Goal: Task Accomplishment & Management: Use online tool/utility

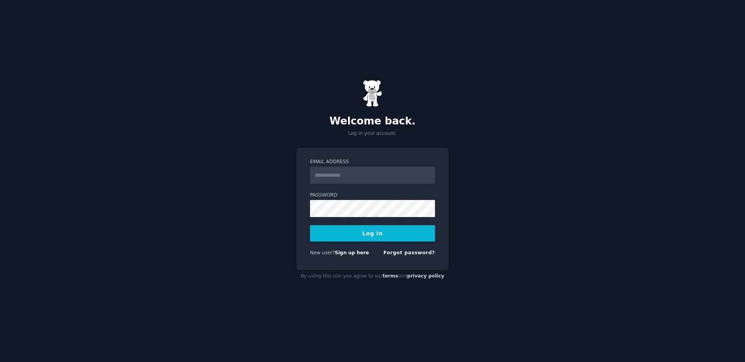
click at [359, 175] on input "Email Address" at bounding box center [372, 175] width 125 height 17
click at [353, 175] on input "Email Address" at bounding box center [372, 175] width 125 height 17
click at [372, 105] on img at bounding box center [372, 93] width 19 height 27
click at [325, 165] on label "Email Address" at bounding box center [372, 162] width 125 height 7
click at [325, 167] on input "Email Address" at bounding box center [372, 175] width 125 height 17
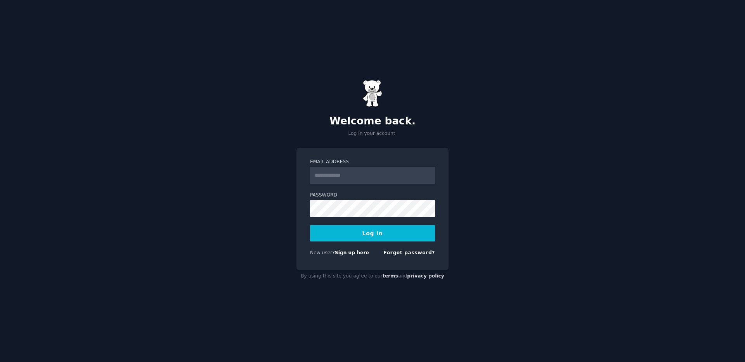
click at [348, 175] on input "Email Address" at bounding box center [372, 175] width 125 height 17
type input "****"
click at [416, 256] on link "Forgot password?" at bounding box center [409, 252] width 52 height 5
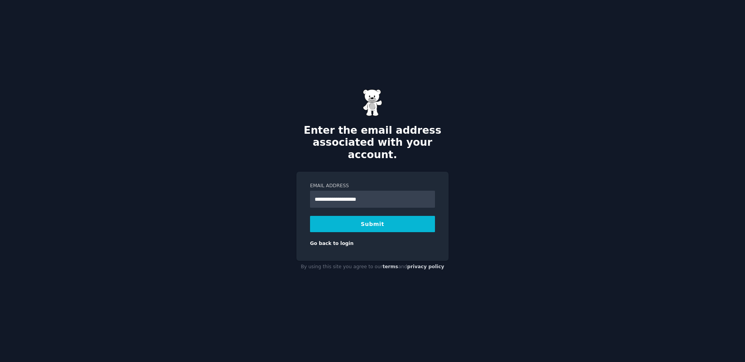
type input "**********"
click at [343, 216] on button "Submit" at bounding box center [372, 224] width 125 height 16
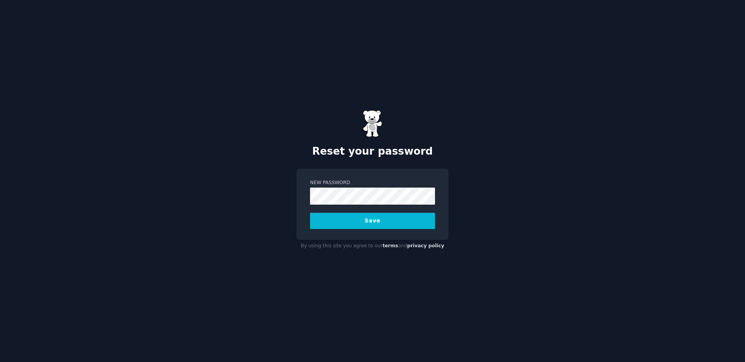
click at [0, 362] on com-1password-button at bounding box center [0, 362] width 0 height 0
click at [362, 230] on div "New Password Save" at bounding box center [372, 204] width 152 height 71
click at [362, 226] on button "Save" at bounding box center [372, 221] width 125 height 16
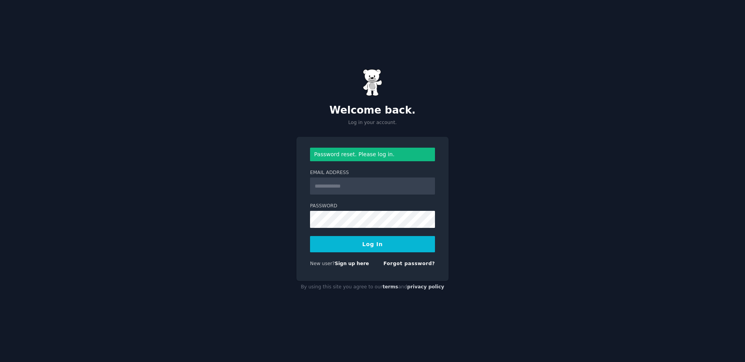
type input "**********"
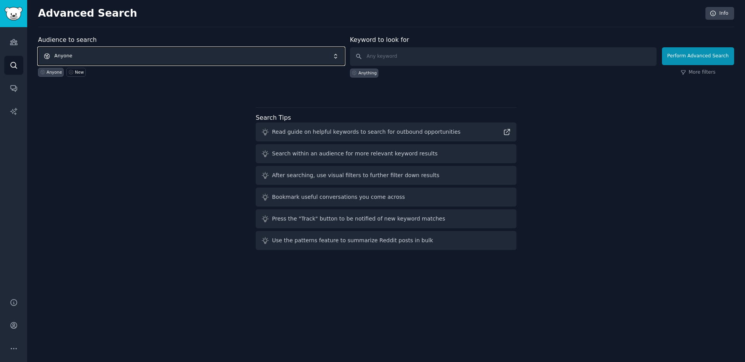
click at [143, 53] on span "Anyone" at bounding box center [191, 56] width 306 height 18
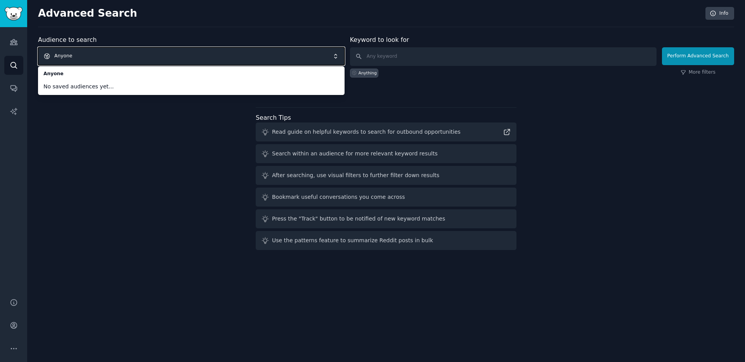
click at [104, 186] on div "Audience to search Anyone Anyone No saved audiences yet... Anyone New Keyword t…" at bounding box center [386, 144] width 696 height 218
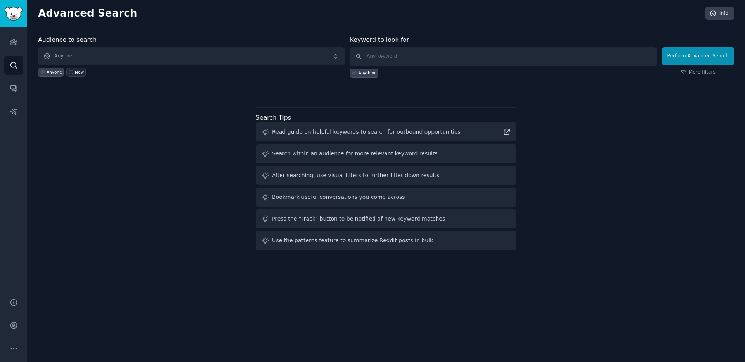
click at [76, 70] on div "New" at bounding box center [79, 71] width 9 height 5
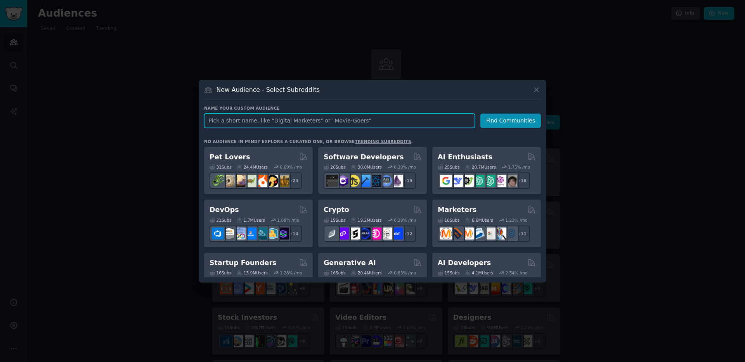
click at [242, 122] on input "text" at bounding box center [339, 121] width 271 height 14
type input "Parents"
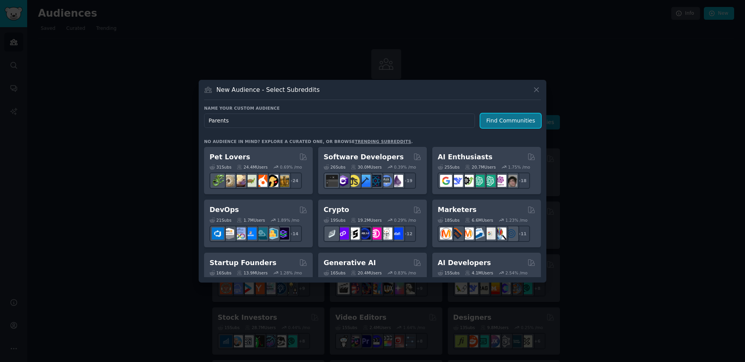
click at [499, 117] on button "Find Communities" at bounding box center [510, 121] width 61 height 14
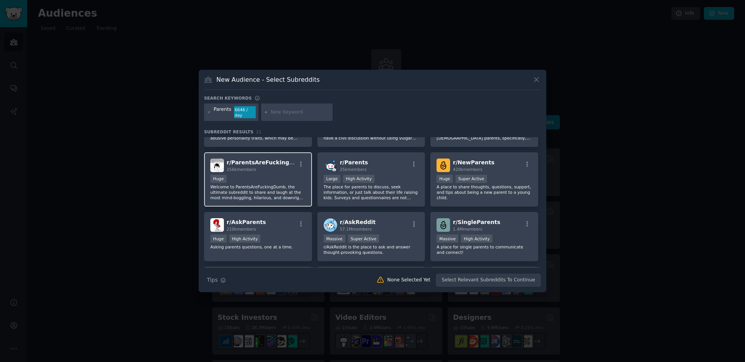
scroll to position [48, 0]
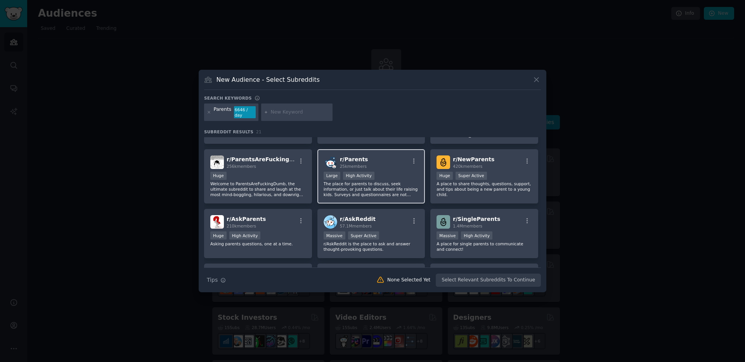
click at [392, 164] on div "r/ Parents 25k members" at bounding box center [371, 163] width 95 height 14
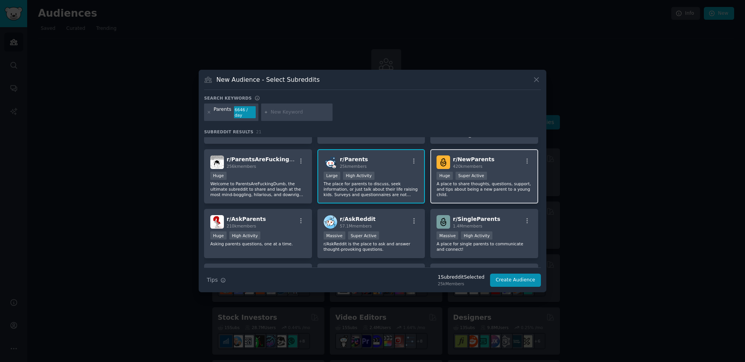
click at [502, 159] on div "r/ NewParents 420k members" at bounding box center [483, 163] width 95 height 14
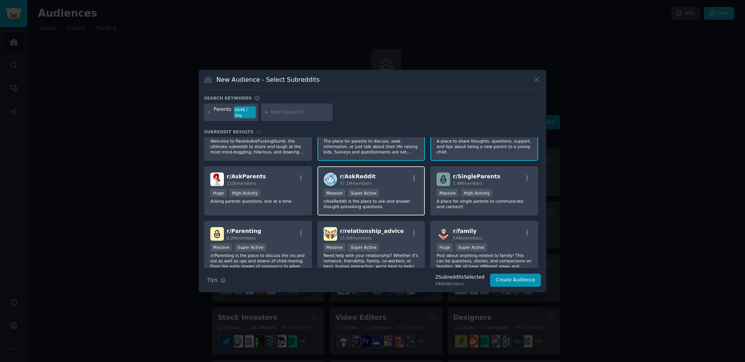
scroll to position [92, 0]
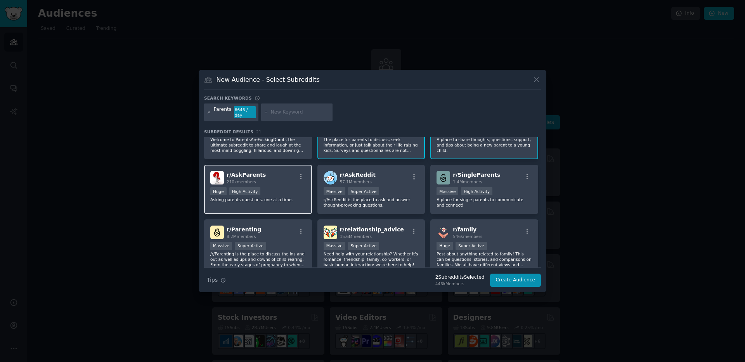
click at [284, 179] on div "r/ AskParents 210k members" at bounding box center [257, 178] width 95 height 14
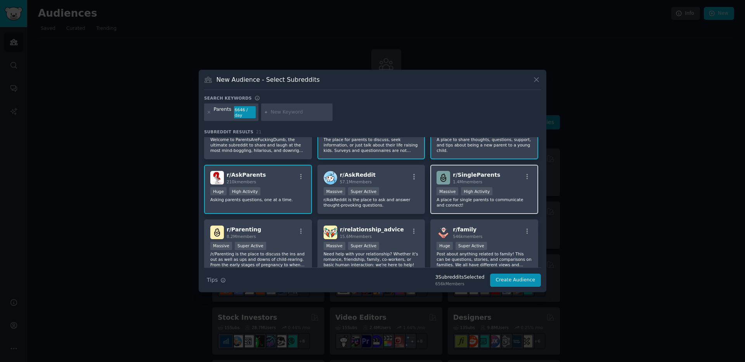
click at [506, 187] on div "r/ SingleParents 1.4M members >= 80th percentile for submissions / day Massive …" at bounding box center [484, 189] width 108 height 49
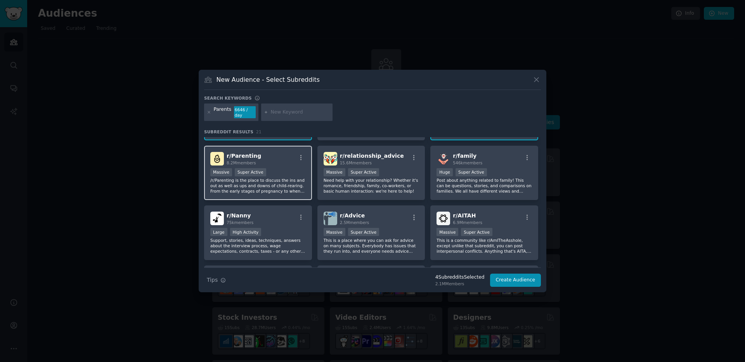
scroll to position [168, 0]
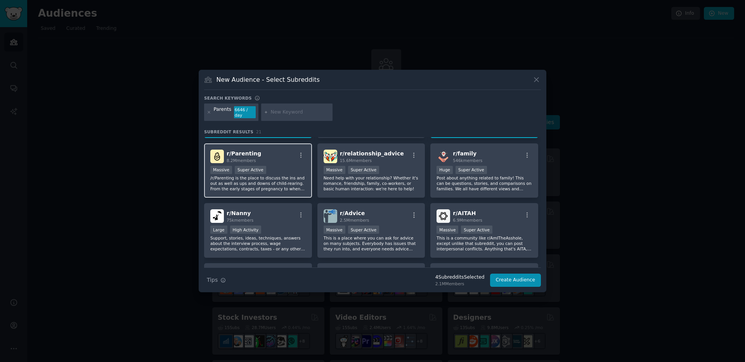
click at [290, 175] on div "Massive Super Active" at bounding box center [257, 171] width 95 height 10
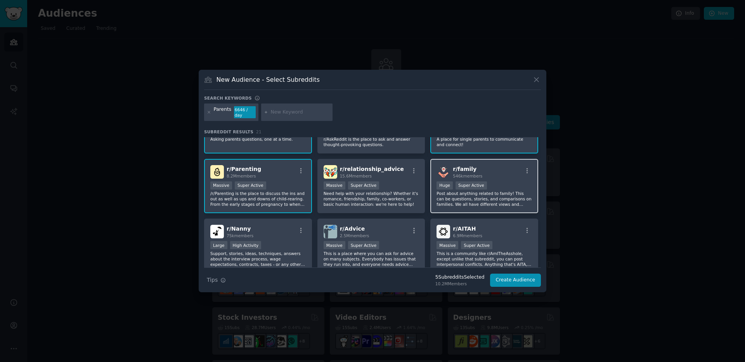
scroll to position [155, 0]
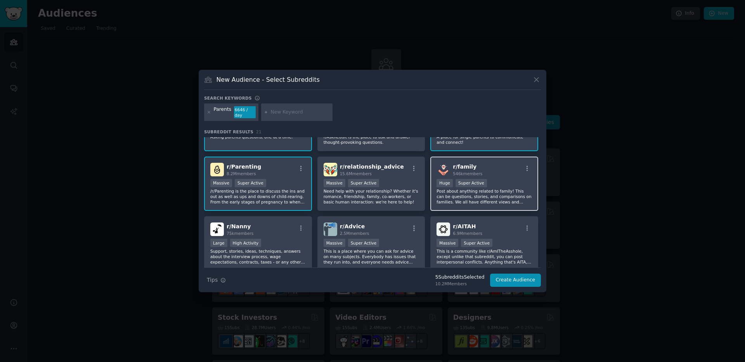
click at [503, 171] on div "r/ family 546k members" at bounding box center [483, 170] width 95 height 14
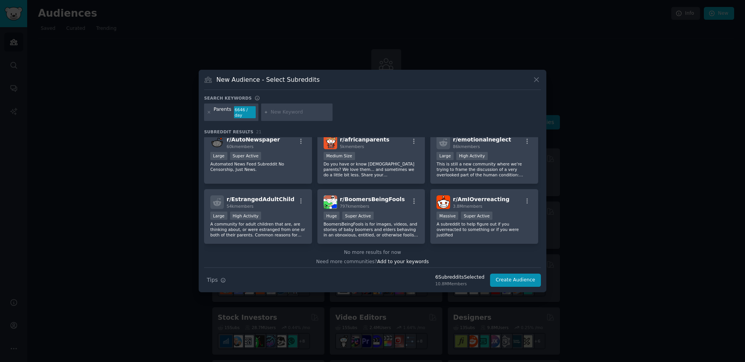
scroll to position [305, 0]
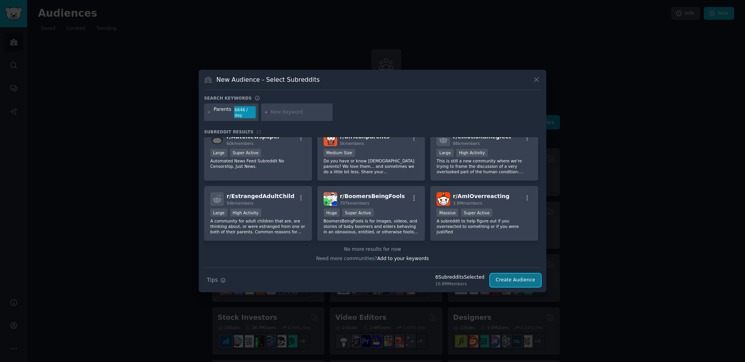
click at [522, 281] on button "Create Audience" at bounding box center [515, 280] width 51 height 13
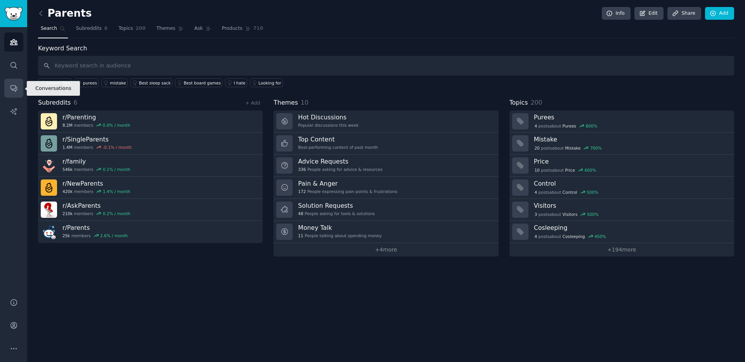
click at [16, 89] on icon "Sidebar" at bounding box center [14, 88] width 8 height 8
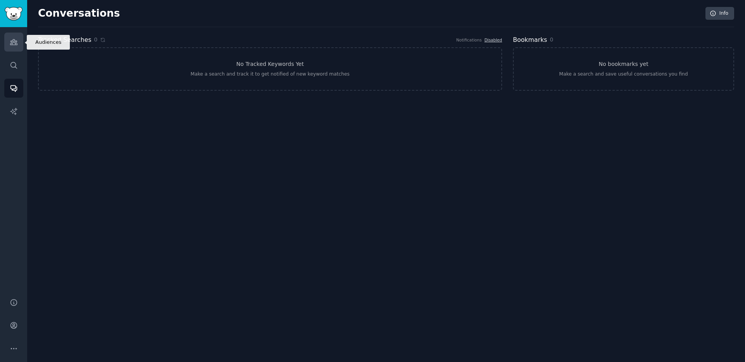
click at [10, 47] on link "Audiences" at bounding box center [13, 42] width 19 height 19
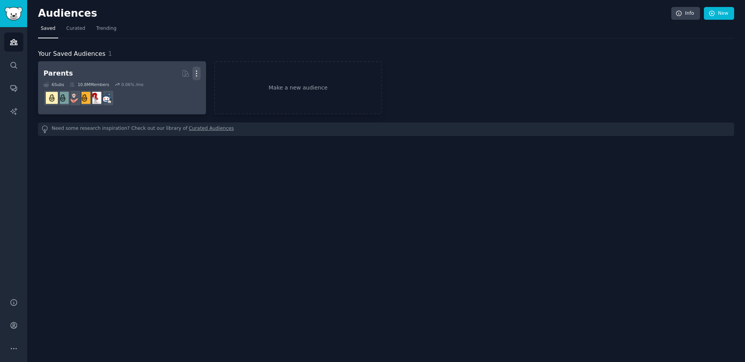
click at [196, 71] on icon "button" at bounding box center [196, 73] width 1 height 5
click at [120, 70] on h2 "Parents Curated by GummySearch More" at bounding box center [121, 74] width 157 height 14
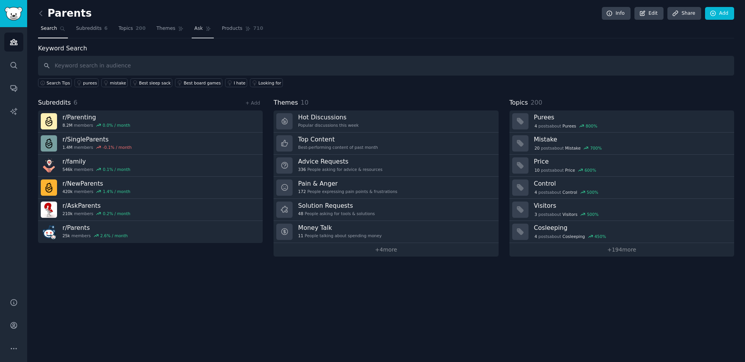
click at [196, 29] on span "Ask" at bounding box center [198, 28] width 9 height 7
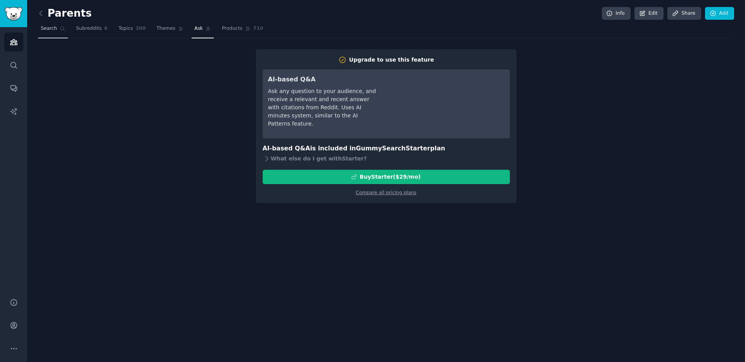
click at [43, 30] on span "Search" at bounding box center [49, 28] width 16 height 7
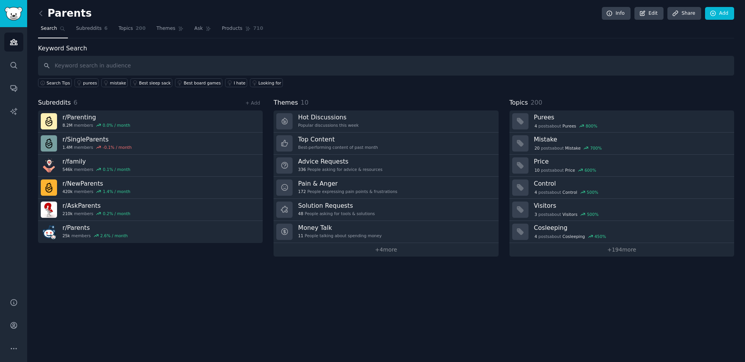
click at [104, 69] on input "text" at bounding box center [386, 66] width 696 height 20
click at [377, 252] on link "+ 4 more" at bounding box center [386, 250] width 225 height 14
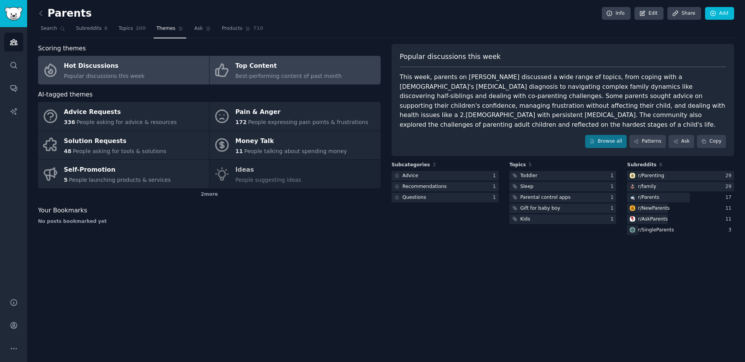
click at [267, 76] on span "Best-performing content of past month" at bounding box center [288, 76] width 106 height 6
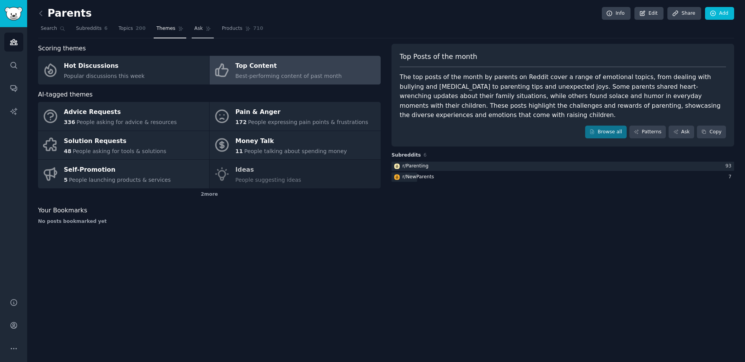
click at [195, 29] on span "Ask" at bounding box center [198, 28] width 9 height 7
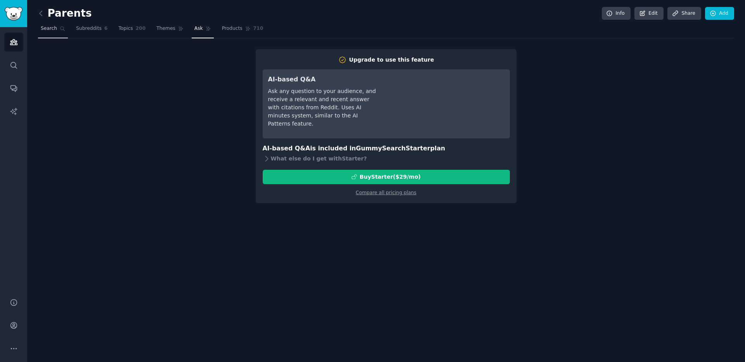
click at [53, 31] on span "Search" at bounding box center [49, 28] width 16 height 7
